Goal: Task Accomplishment & Management: Manage account settings

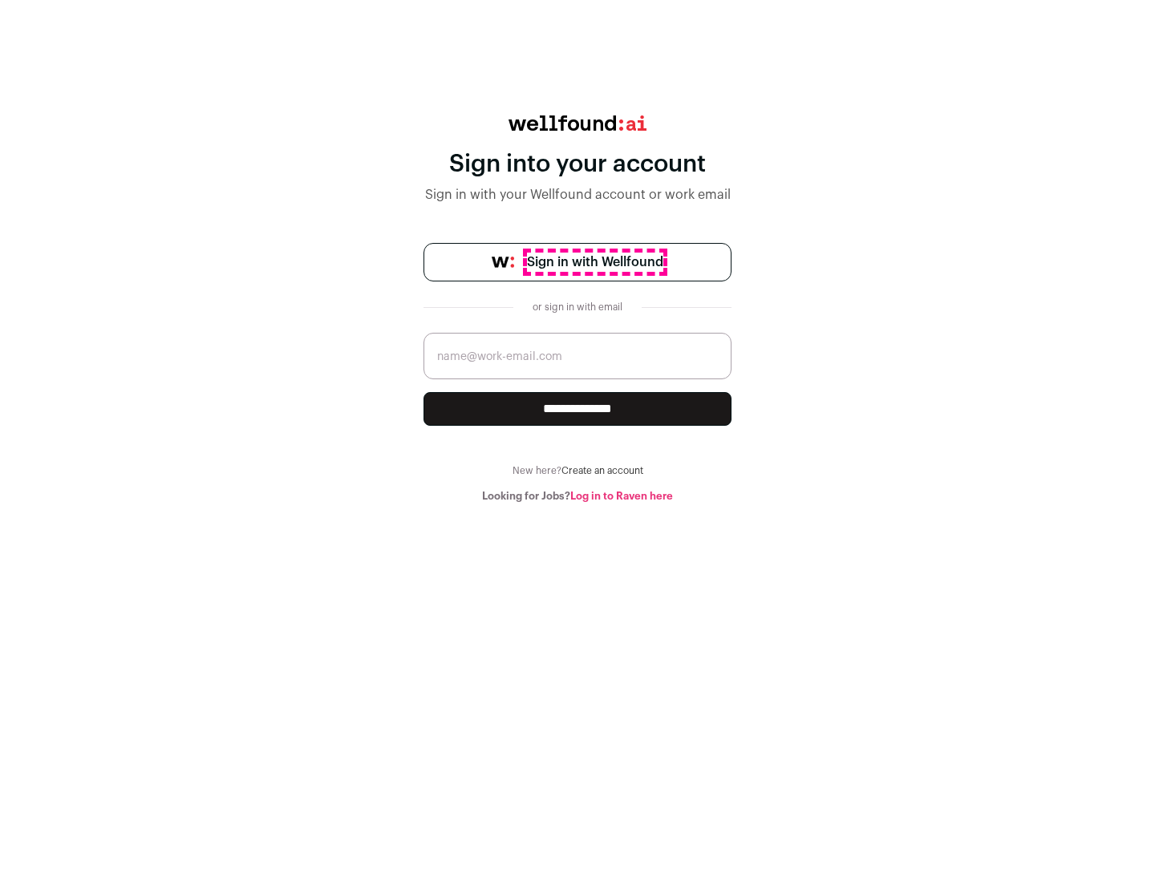
click at [594, 262] on span "Sign in with Wellfound" at bounding box center [595, 262] width 136 height 19
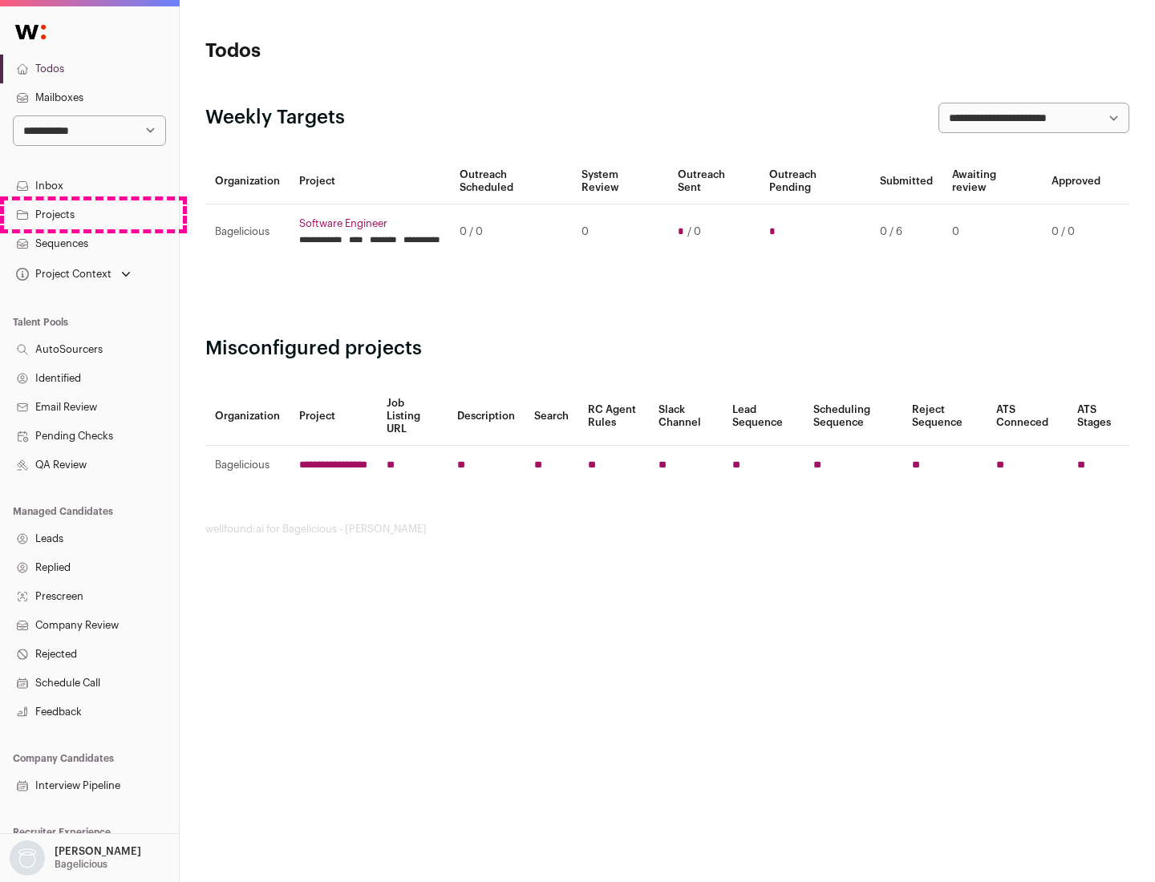
click at [89, 214] on link "Projects" at bounding box center [89, 214] width 179 height 29
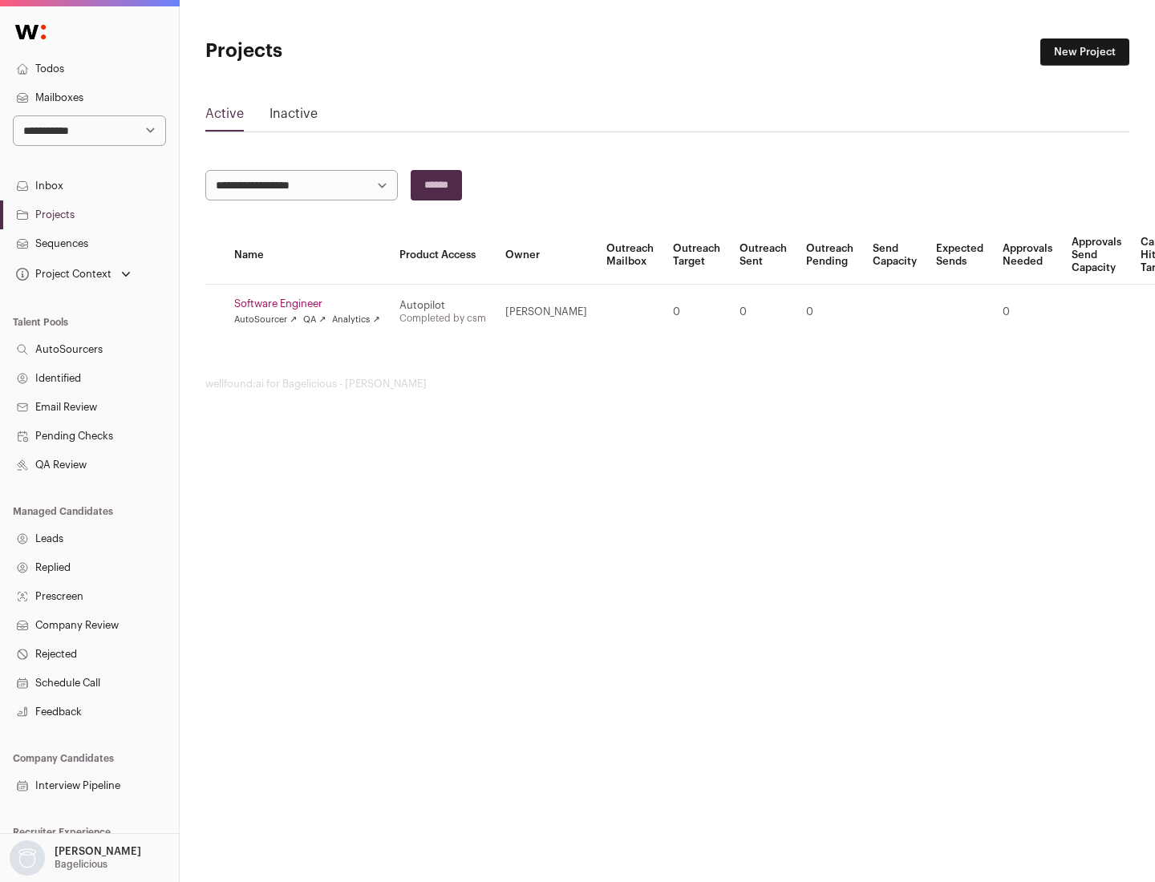
click at [312, 304] on link "Software Engineer" at bounding box center [307, 303] width 146 height 13
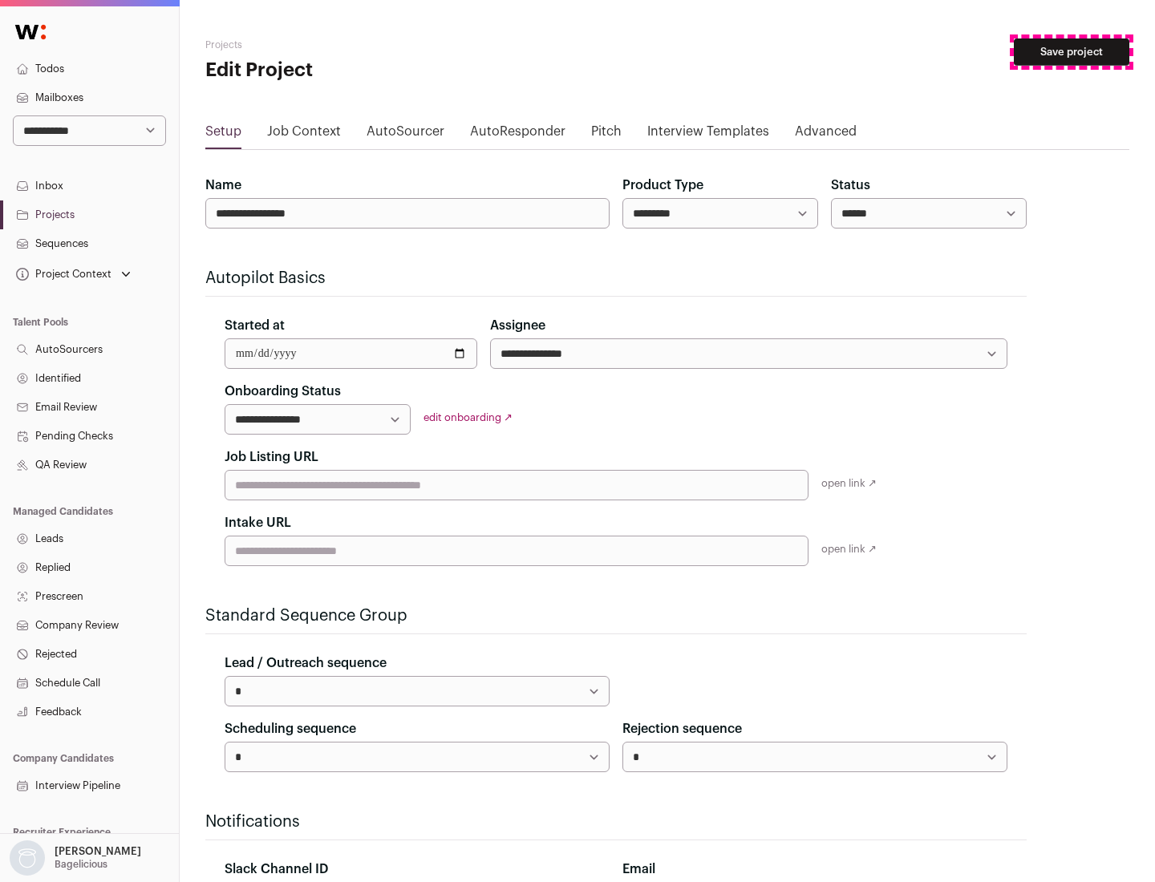
click at [1071, 52] on button "Save project" at bounding box center [1071, 51] width 115 height 27
